Goal: Book appointment/travel/reservation

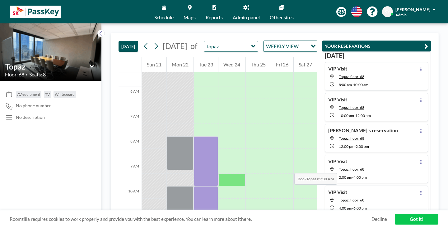
scroll to position [147, 0]
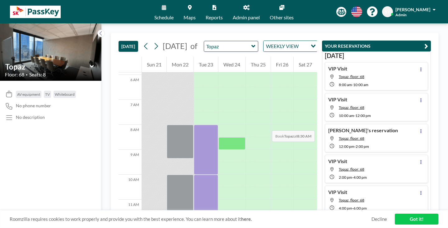
drag, startPoint x: 204, startPoint y: 98, endPoint x: 191, endPoint y: 97, distance: 13.4
click at [194, 125] on div at bounding box center [206, 150] width 24 height 50
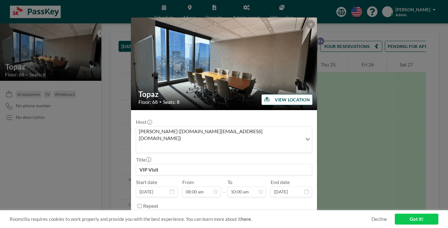
click at [191, 97] on h2 "Topaz" at bounding box center [225, 93] width 172 height 9
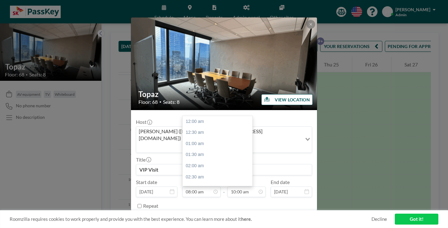
scroll to position [159, 0]
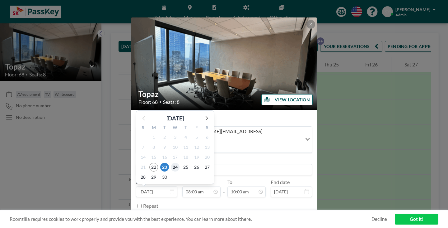
click at [180, 163] on span "24" at bounding box center [175, 167] width 9 height 9
type input "[DATE]"
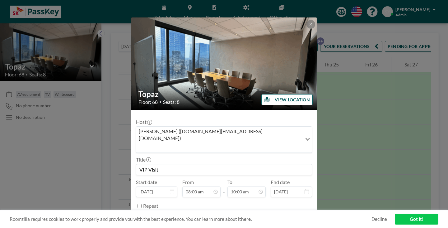
click at [285, 216] on button "SAVE CHANGES" at bounding box center [292, 221] width 39 height 11
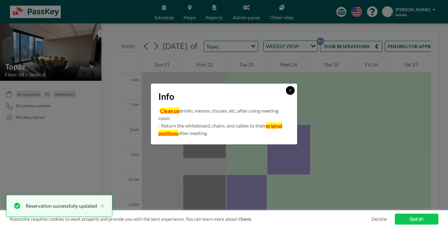
click at [286, 95] on button at bounding box center [290, 90] width 9 height 9
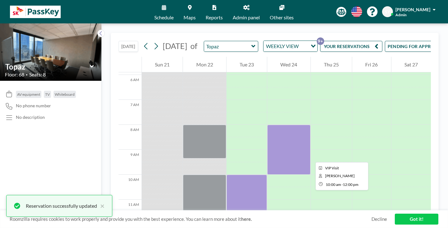
click at [248, 174] on div at bounding box center [247, 199] width 40 height 50
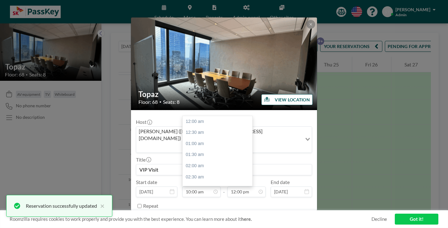
scroll to position [199, 0]
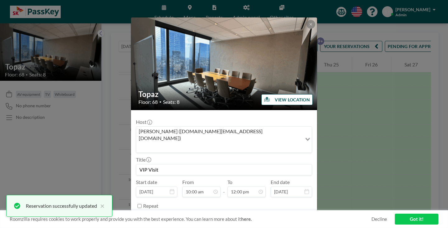
click at [174, 189] on icon at bounding box center [172, 191] width 4 height 5
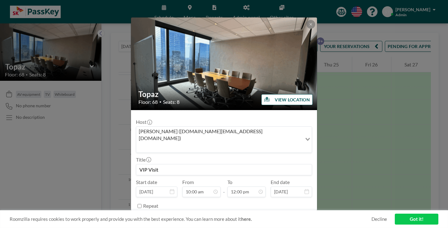
drag, startPoint x: 180, startPoint y: 163, endPoint x: 191, endPoint y: 180, distance: 20.0
click at [191, 180] on form "Host [PERSON_NAME] ([DOMAIN_NAME][EMAIL_ADDRESS][DOMAIN_NAME]) Loading... Title…" at bounding box center [224, 171] width 186 height 122
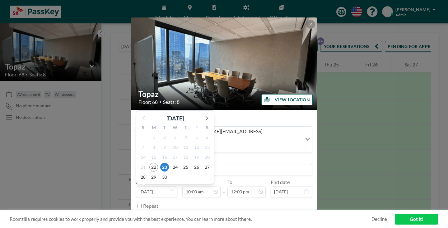
click at [178, 186] on input "[DATE]" at bounding box center [156, 191] width 41 height 11
click at [180, 163] on span "24" at bounding box center [175, 167] width 9 height 9
type input "[DATE]"
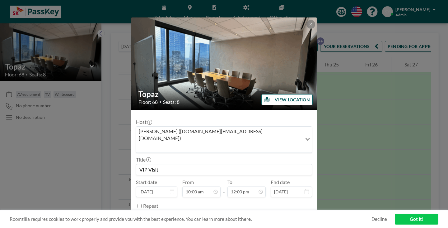
click at [280, 216] on button "SAVE CHANGES" at bounding box center [292, 221] width 39 height 11
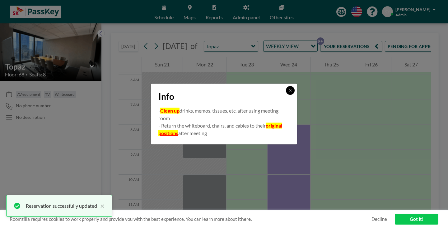
click at [289, 92] on icon at bounding box center [291, 90] width 4 height 4
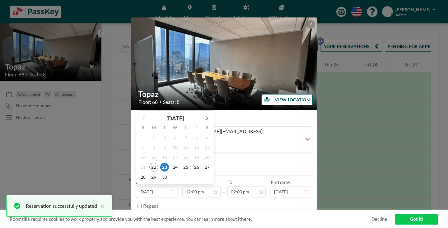
scroll to position [239, 0]
click at [180, 163] on span "24" at bounding box center [175, 167] width 9 height 9
type input "[DATE]"
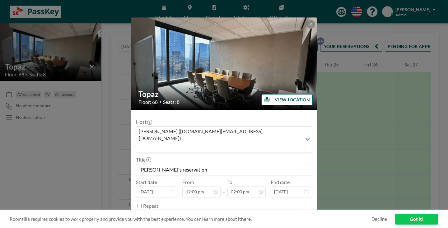
scroll to position [278, 0]
click at [279, 216] on button "SAVE CHANGES" at bounding box center [292, 221] width 39 height 11
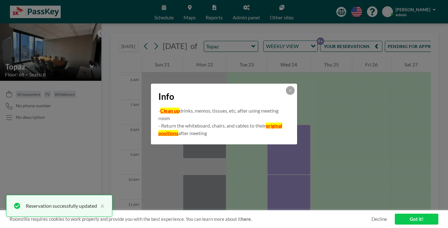
click at [286, 91] on div at bounding box center [290, 90] width 9 height 9
click at [289, 92] on icon at bounding box center [291, 90] width 4 height 4
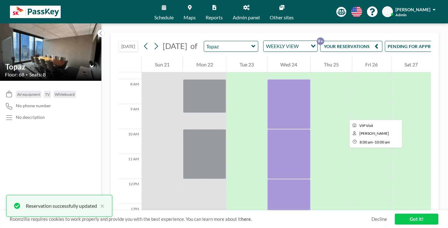
scroll to position [206, 0]
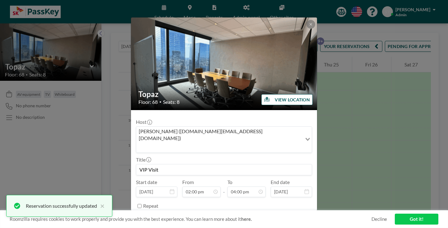
scroll to position [278, 0]
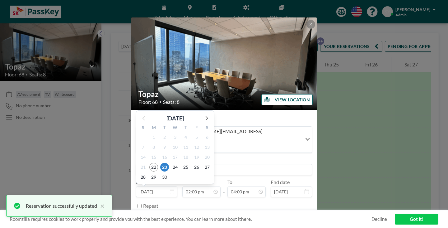
click at [178, 186] on input "[DATE]" at bounding box center [156, 191] width 41 height 11
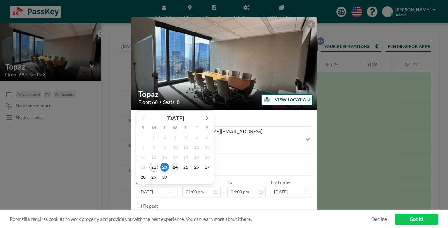
click at [180, 163] on span "24" at bounding box center [175, 167] width 9 height 9
type input "[DATE]"
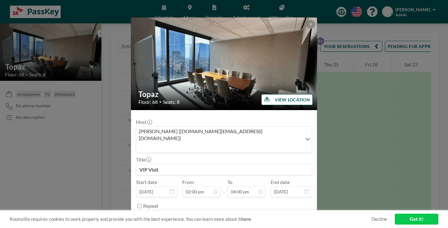
scroll to position [318, 0]
click at [283, 216] on button "SAVE CHANGES" at bounding box center [292, 221] width 39 height 11
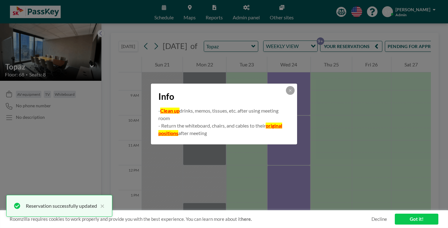
click at [289, 92] on icon at bounding box center [291, 90] width 4 height 4
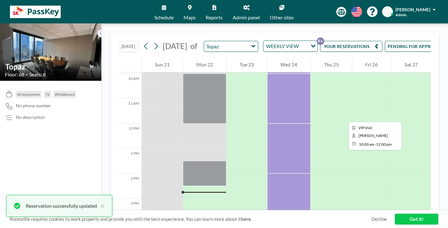
scroll to position [249, 0]
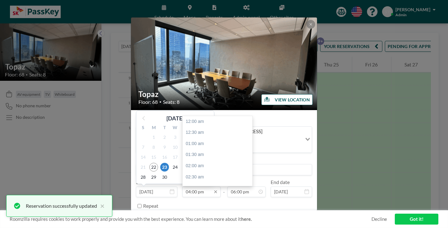
scroll to position [318, 0]
click at [174, 189] on icon at bounding box center [172, 191] width 4 height 5
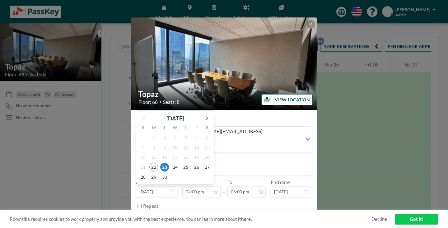
click at [174, 189] on icon at bounding box center [172, 191] width 4 height 5
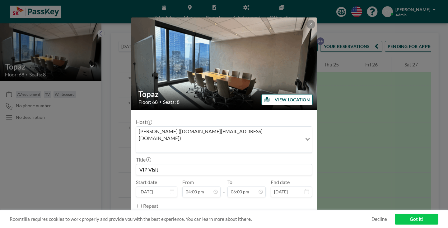
click at [174, 189] on icon at bounding box center [172, 191] width 4 height 5
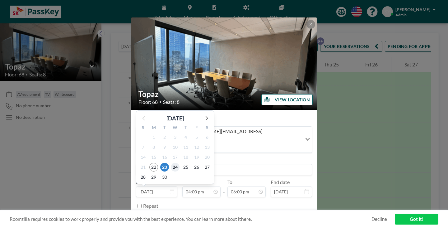
click at [180, 163] on span "24" at bounding box center [175, 167] width 9 height 9
type input "[DATE]"
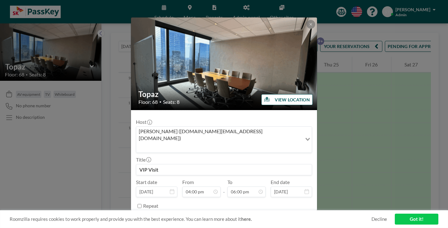
scroll to position [358, 0]
click at [280, 192] on form "Host [PERSON_NAME] ([DOMAIN_NAME][EMAIL_ADDRESS][DOMAIN_NAME]) Loading... Title…" at bounding box center [224, 171] width 186 height 122
click at [282, 216] on button "SAVE CHANGES" at bounding box center [292, 221] width 39 height 11
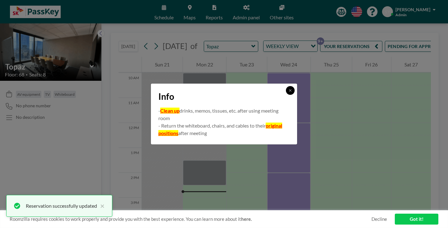
click at [286, 95] on button at bounding box center [290, 90] width 9 height 9
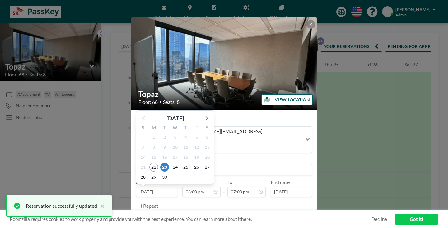
click at [178, 186] on input "[DATE]" at bounding box center [156, 191] width 41 height 11
click at [180, 163] on span "24" at bounding box center [175, 167] width 9 height 9
type input "[DATE]"
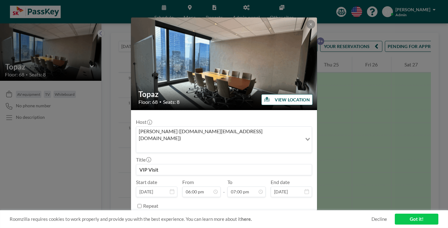
scroll to position [378, 0]
click at [279, 216] on button "SAVE CHANGES" at bounding box center [292, 221] width 39 height 11
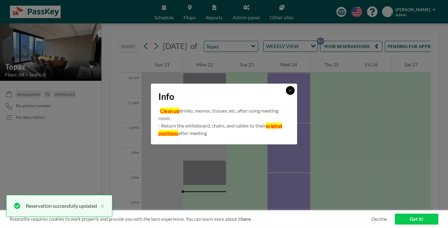
click at [289, 92] on icon at bounding box center [291, 90] width 4 height 4
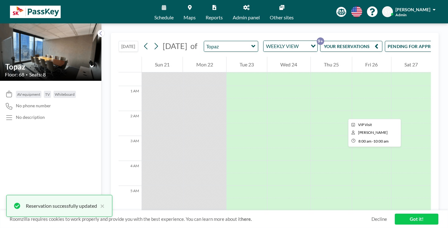
scroll to position [8, 0]
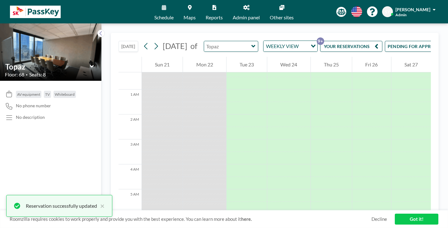
click at [229, 41] on input "text" at bounding box center [228, 46] width 48 height 10
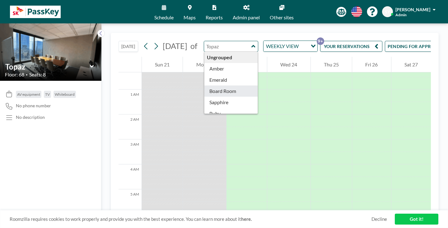
type input "Board Room"
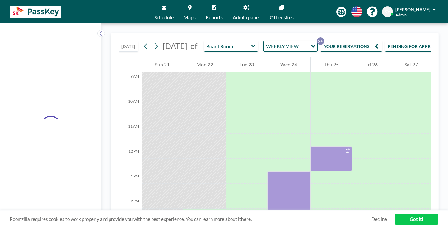
scroll to position [225, 0]
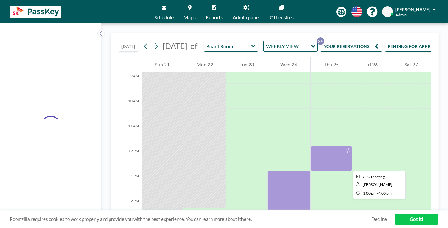
click at [281, 171] on div at bounding box center [289, 208] width 43 height 75
